Goal: Task Accomplishment & Management: Manage account settings

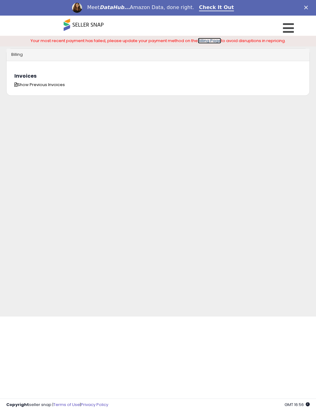
click at [205, 39] on link "Billing Page" at bounding box center [209, 41] width 23 height 6
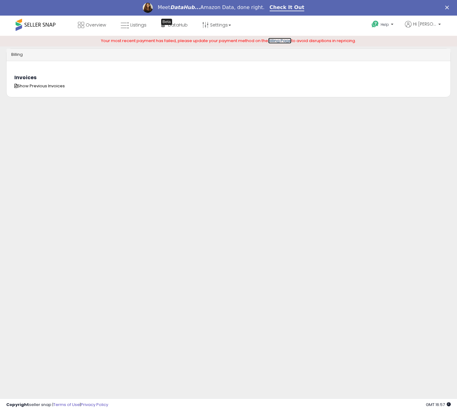
click at [285, 43] on link "Billing Page" at bounding box center [279, 41] width 23 height 6
click at [425, 25] on span "Hi [PERSON_NAME]" at bounding box center [424, 24] width 23 height 6
click at [427, 46] on link "Account" at bounding box center [426, 48] width 17 height 6
click at [421, 22] on span "Hi [PERSON_NAME]" at bounding box center [424, 24] width 23 height 6
click at [426, 79] on link "Logout" at bounding box center [427, 81] width 14 height 6
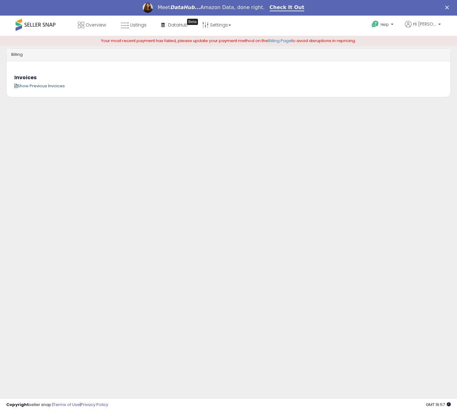
click at [32, 84] on span "Show Previous Invoices" at bounding box center [39, 86] width 50 height 6
